Goal: Complete application form

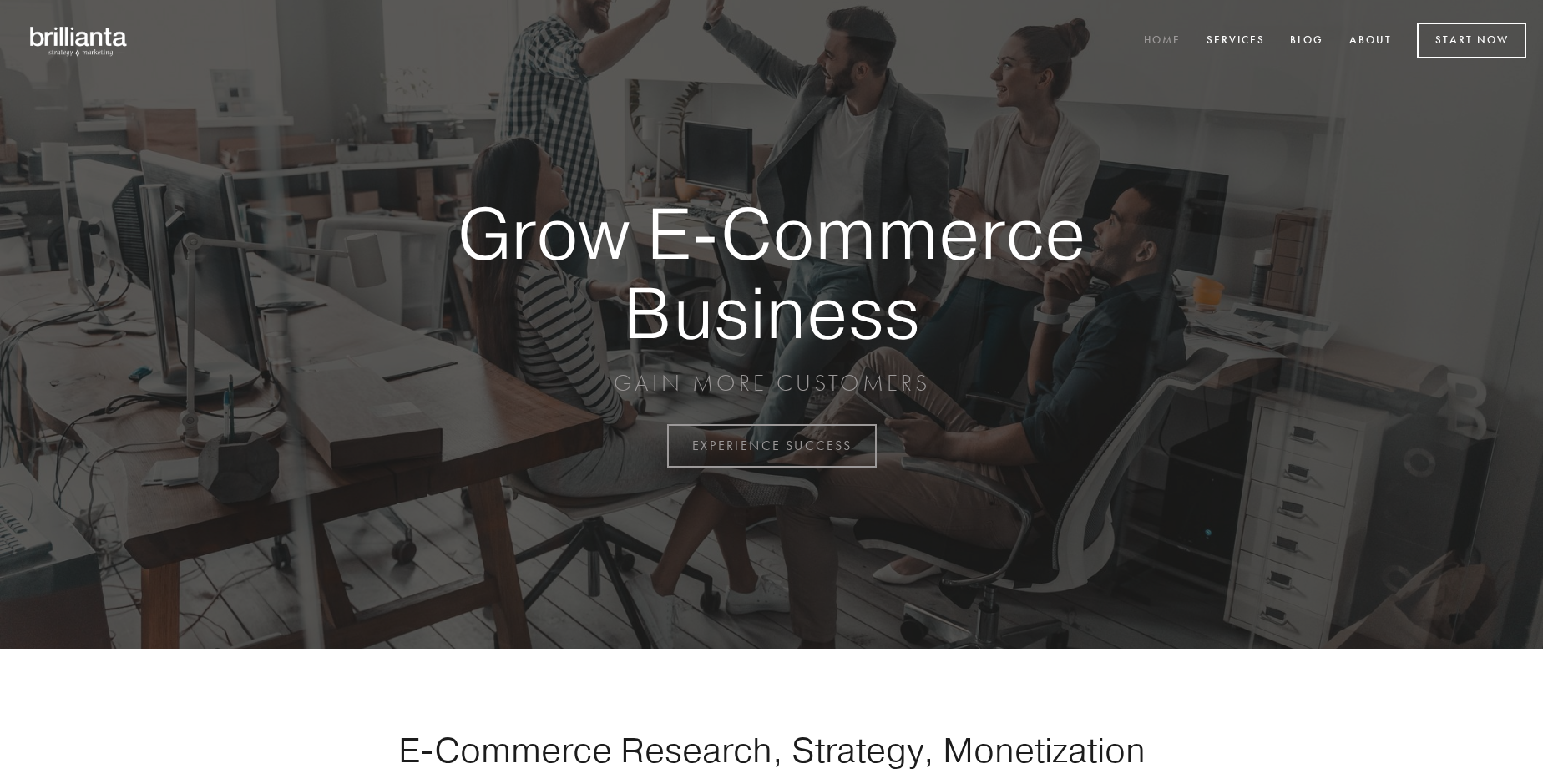
scroll to position [4376, 0]
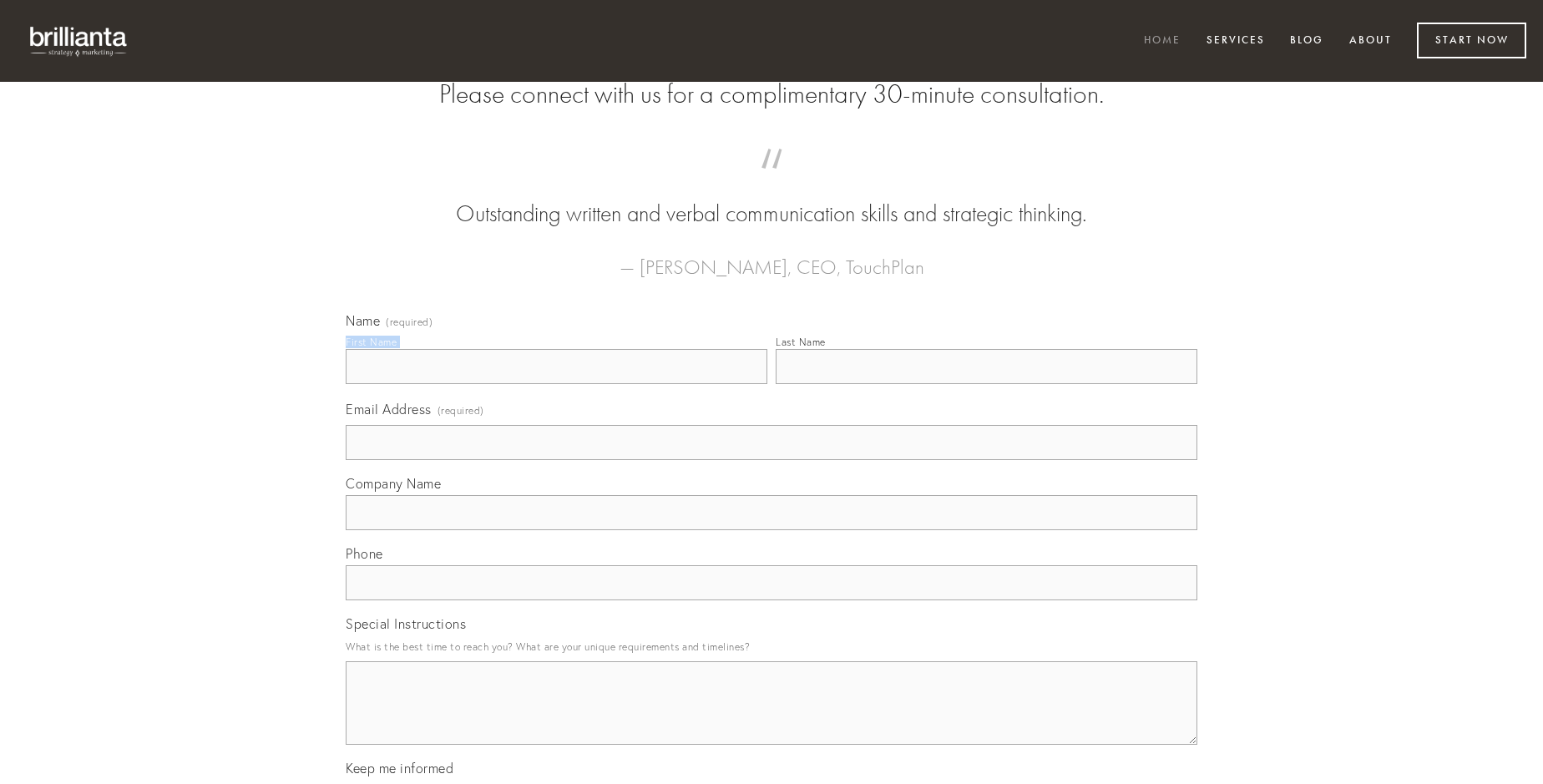
type input "[PERSON_NAME]"
click at [986, 384] on input "Last Name" at bounding box center [986, 366] width 422 height 35
type input "[PERSON_NAME]"
click at [772, 460] on input "Email Address (required)" at bounding box center [772, 443] width 852 height 35
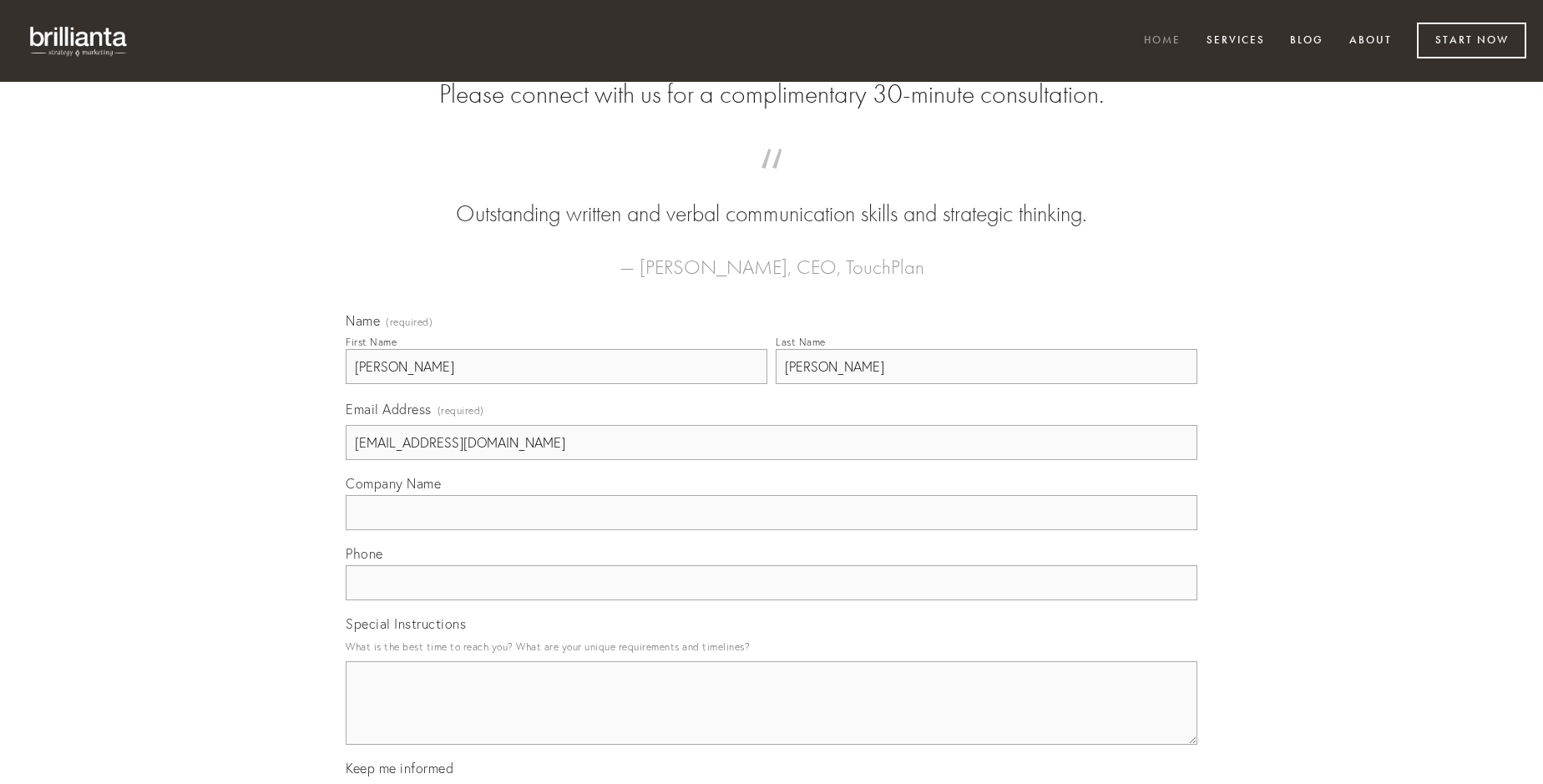
type input "[EMAIL_ADDRESS][DOMAIN_NAME]"
click at [772, 530] on input "Company Name" at bounding box center [772, 512] width 852 height 35
type input "tui"
click at [772, 600] on input "text" at bounding box center [772, 583] width 852 height 35
click at [772, 718] on textarea "Special Instructions" at bounding box center [772, 703] width 852 height 83
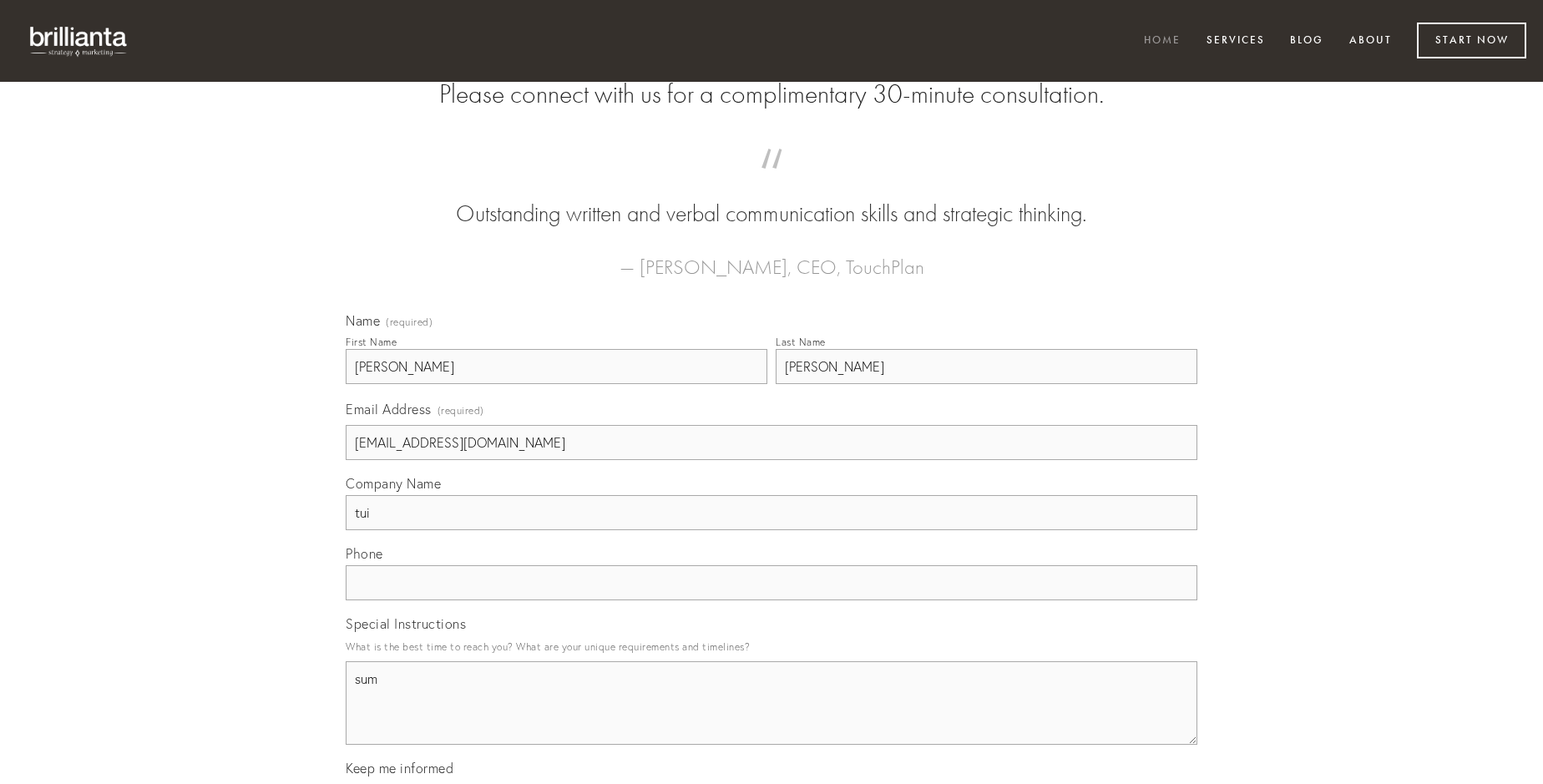
type textarea "sum"
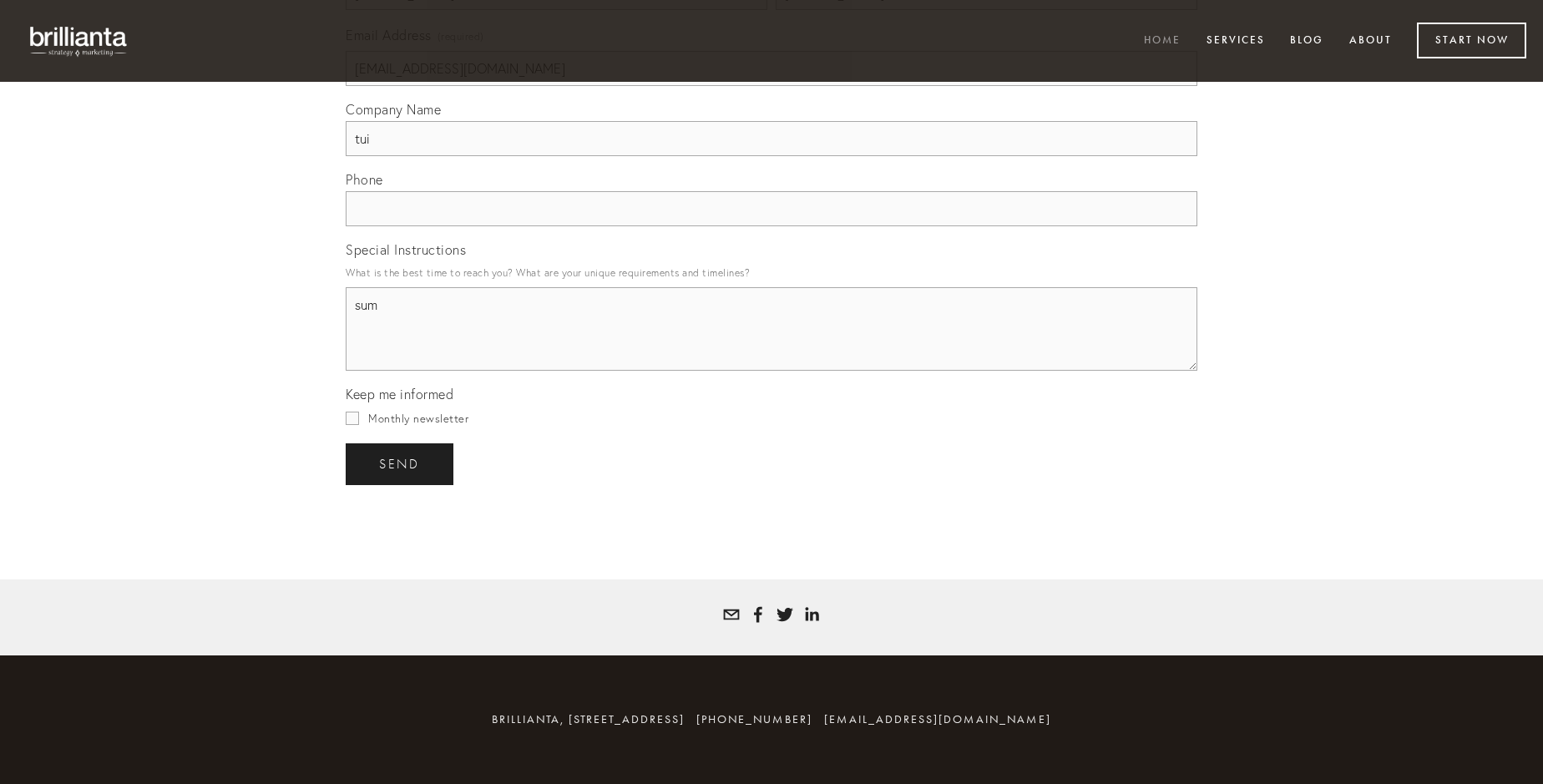
click at [401, 463] on span "send" at bounding box center [399, 464] width 41 height 15
